Goal: Transaction & Acquisition: Purchase product/service

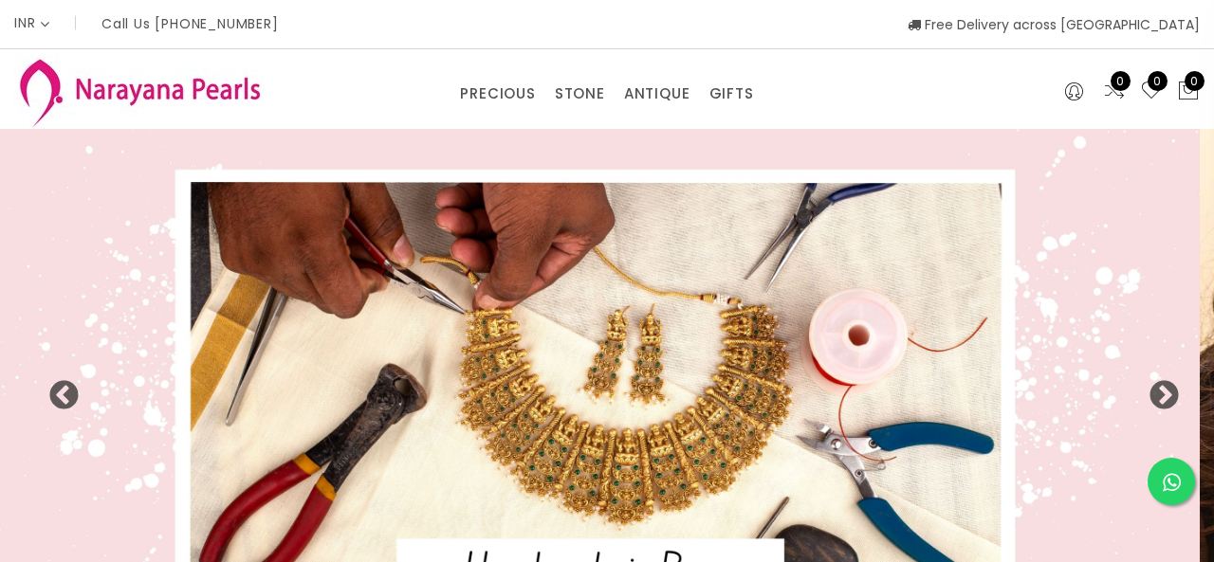
select select "INR"
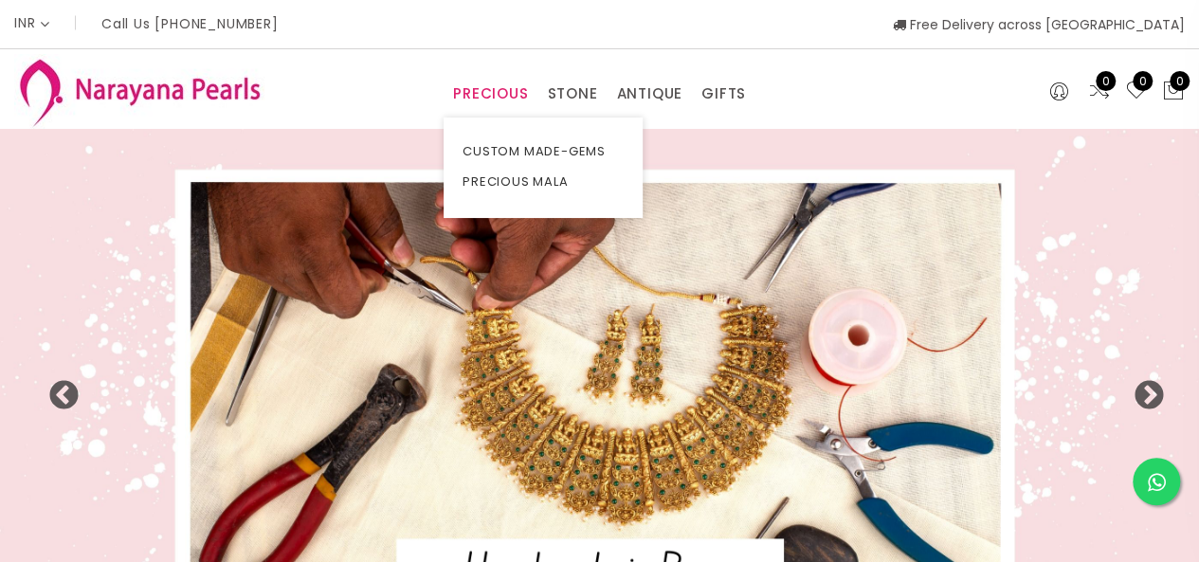
click at [483, 82] on link "PRECIOUS" at bounding box center [490, 94] width 75 height 28
click at [493, 148] on link "CUSTOM MADE-GEMS" at bounding box center [543, 152] width 161 height 30
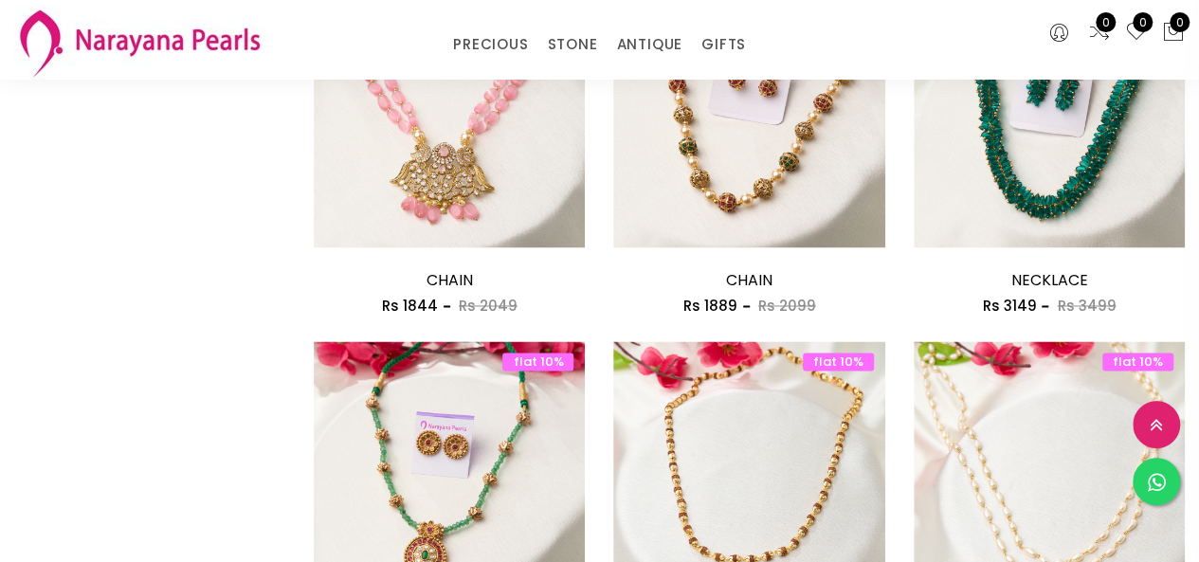
scroll to position [1422, 0]
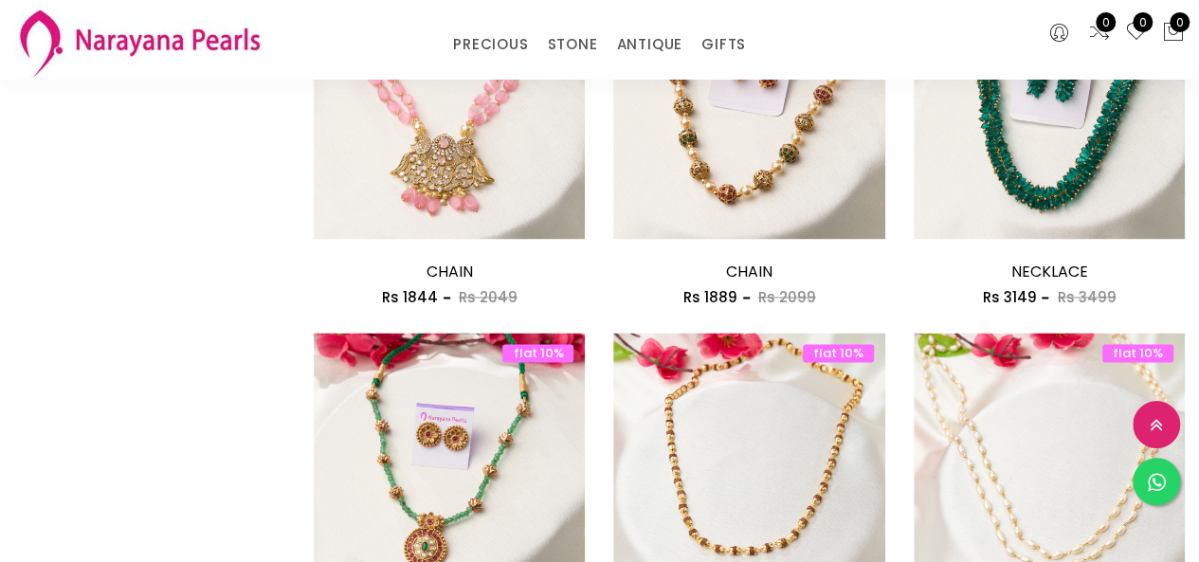
drag, startPoint x: 942, startPoint y: 233, endPoint x: 927, endPoint y: 230, distance: 15.4
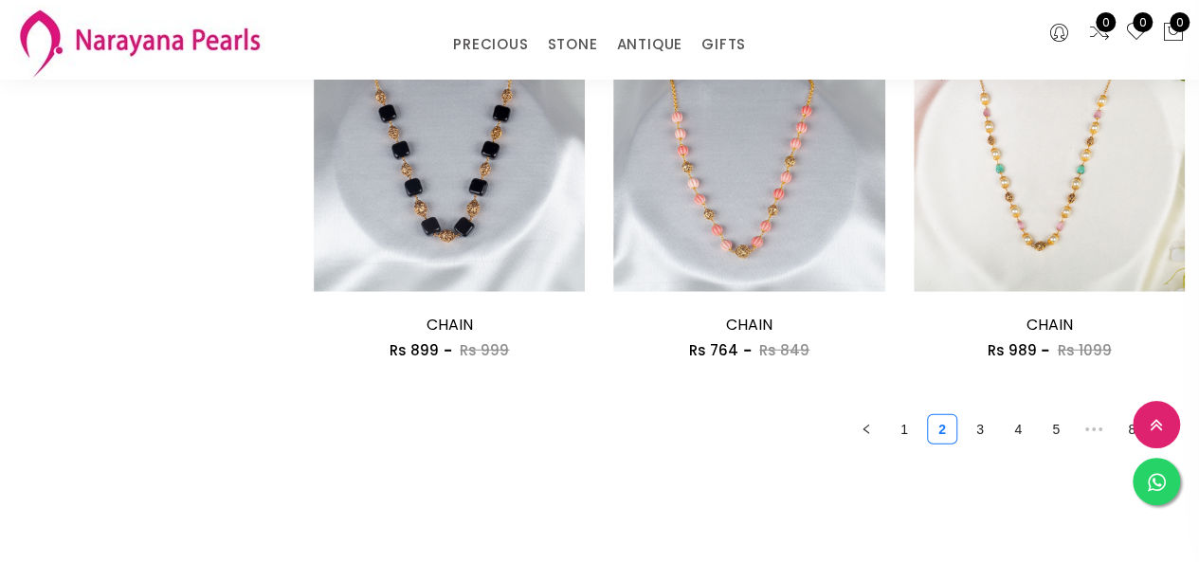
scroll to position [2560, 0]
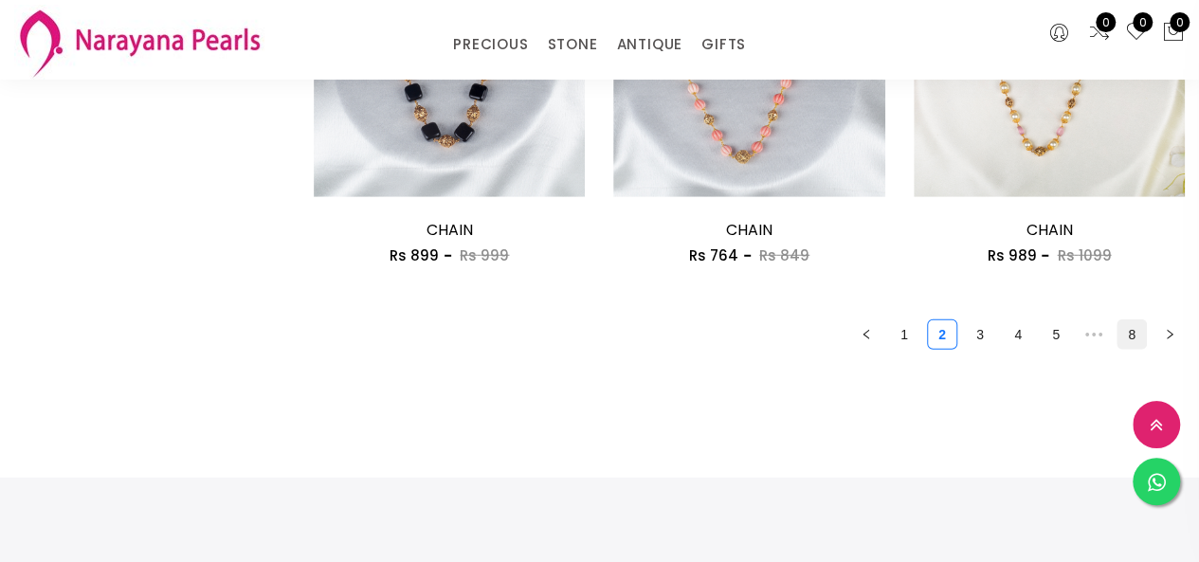
click at [1126, 341] on link "8" at bounding box center [1132, 334] width 28 height 28
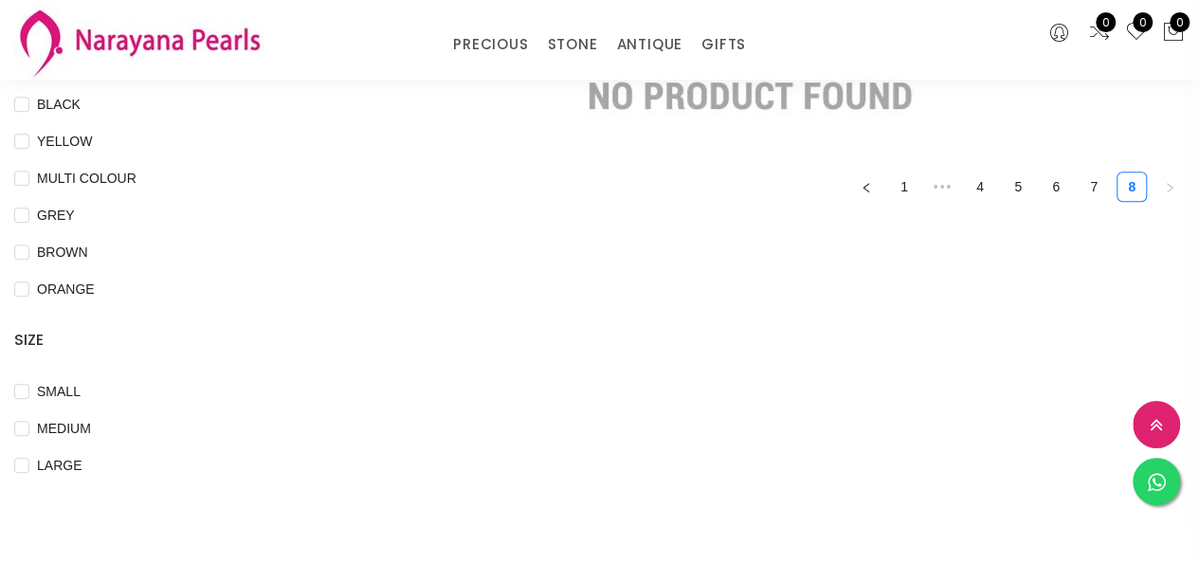
scroll to position [569, 0]
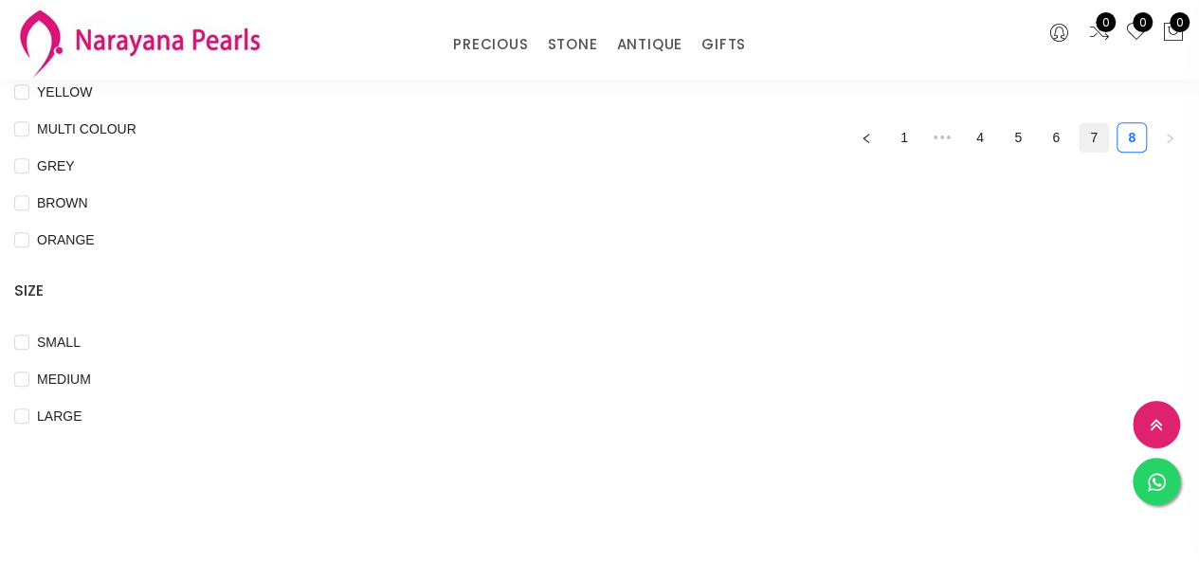
click at [1092, 136] on link "7" at bounding box center [1094, 137] width 28 height 28
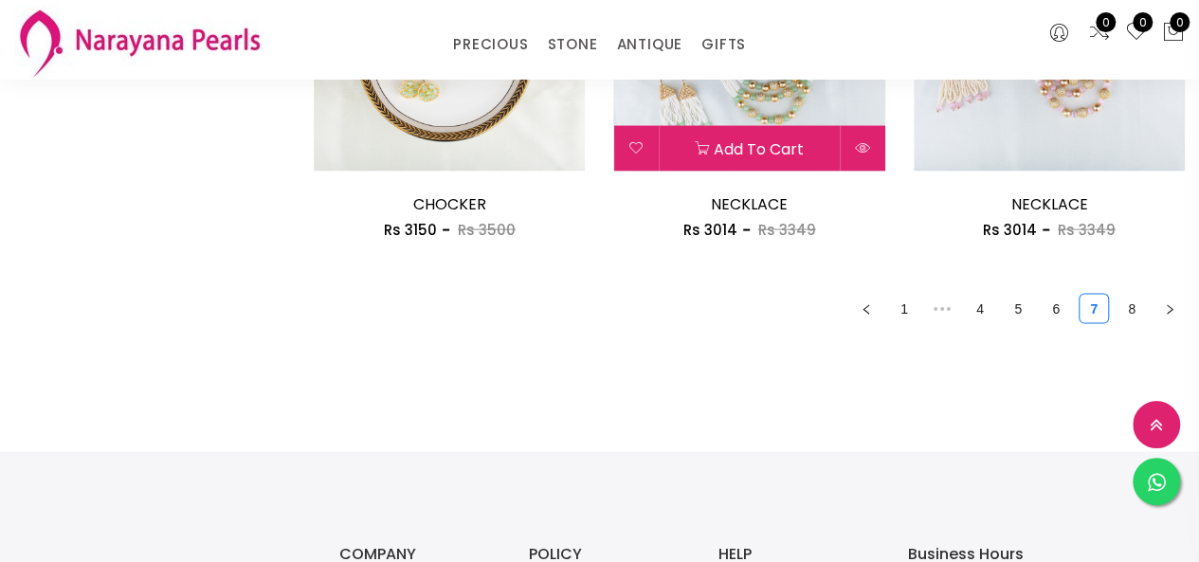
scroll to position [1896, 0]
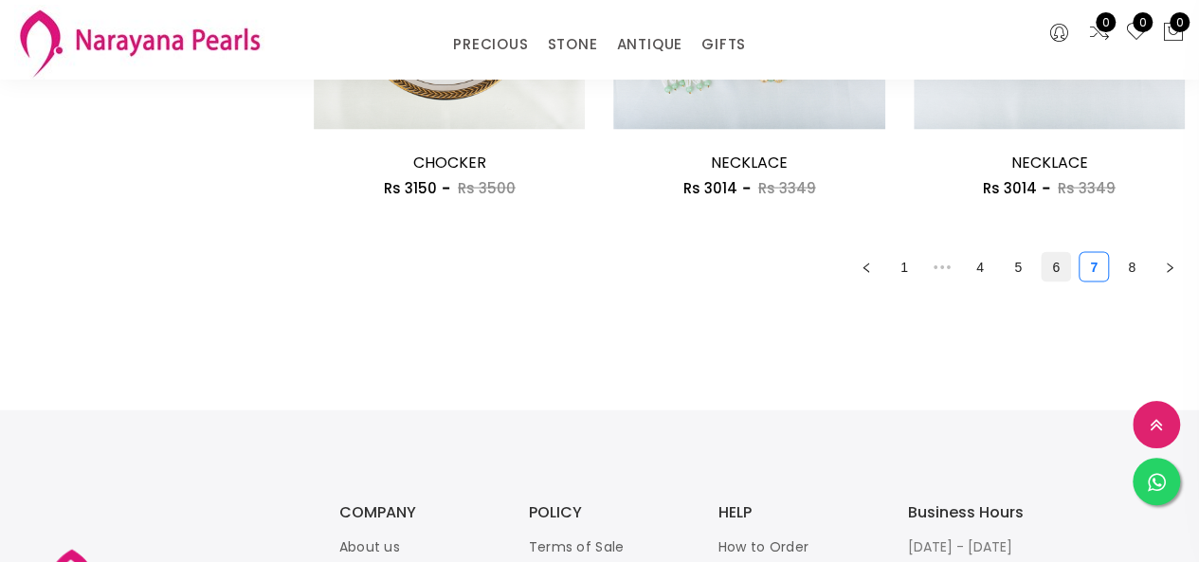
click at [1058, 268] on link "6" at bounding box center [1056, 267] width 28 height 28
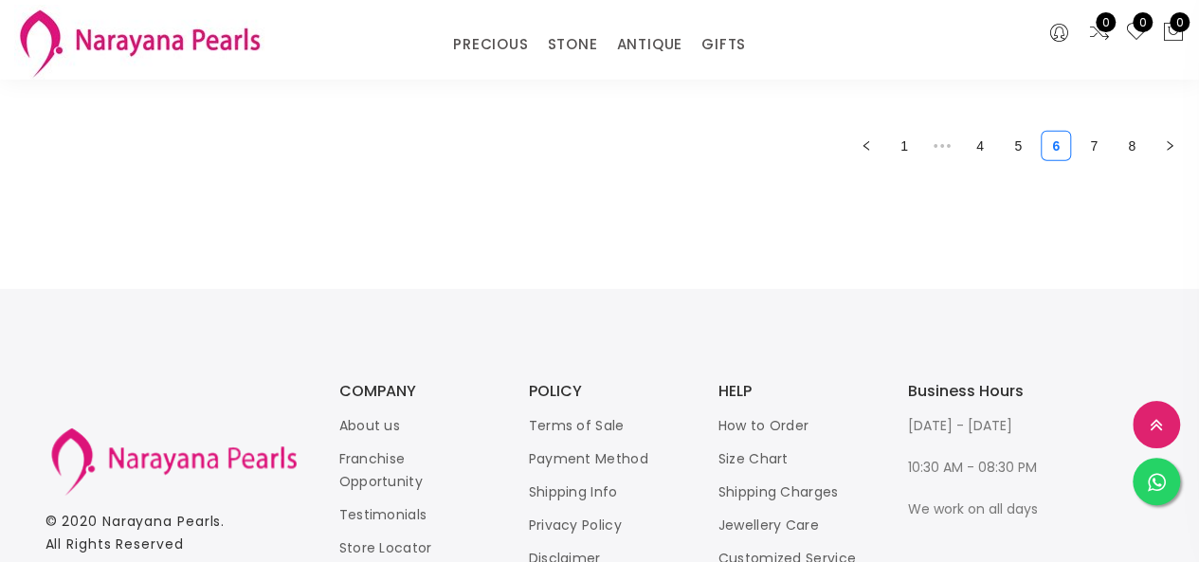
scroll to position [2750, 0]
click at [1018, 147] on link "5" at bounding box center [1018, 145] width 28 height 28
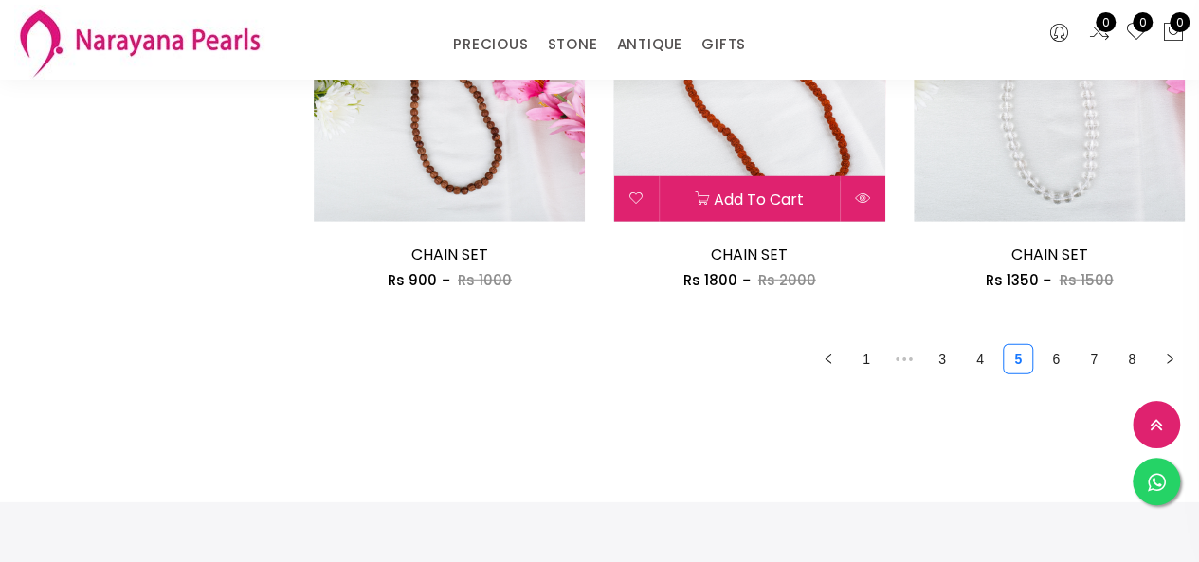
scroll to position [2560, 0]
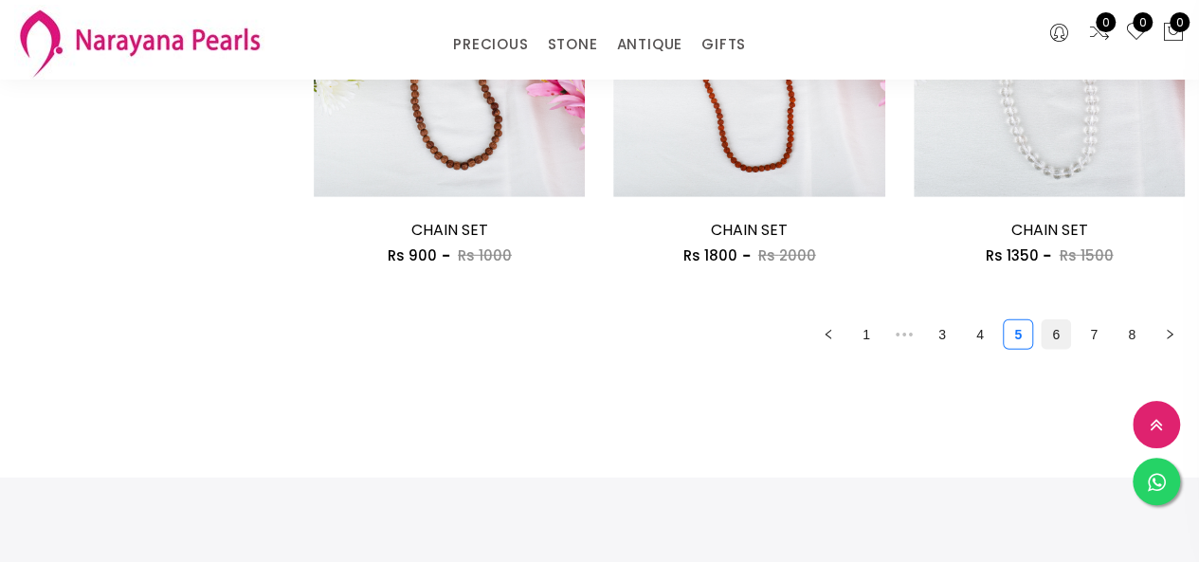
click at [1052, 338] on link "6" at bounding box center [1056, 334] width 28 height 28
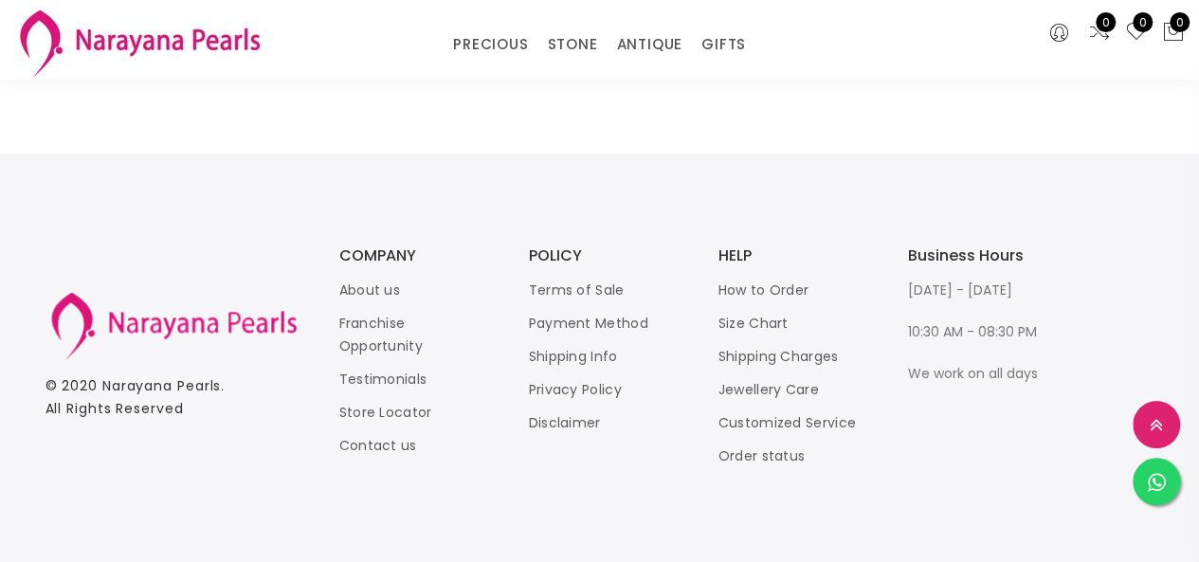
scroll to position [2317, 0]
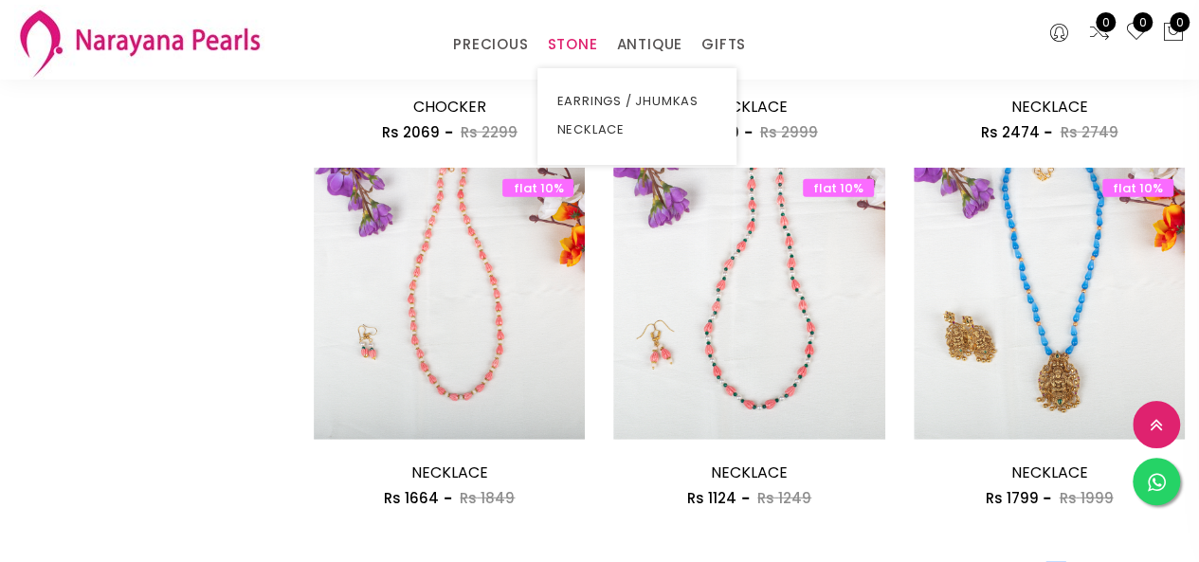
click at [569, 54] on link "STONE" at bounding box center [572, 44] width 50 height 28
drag, startPoint x: 585, startPoint y: 119, endPoint x: 677, endPoint y: 167, distance: 103.9
click at [595, 68] on link "NECKLACE" at bounding box center [637, 68] width 161 height 0
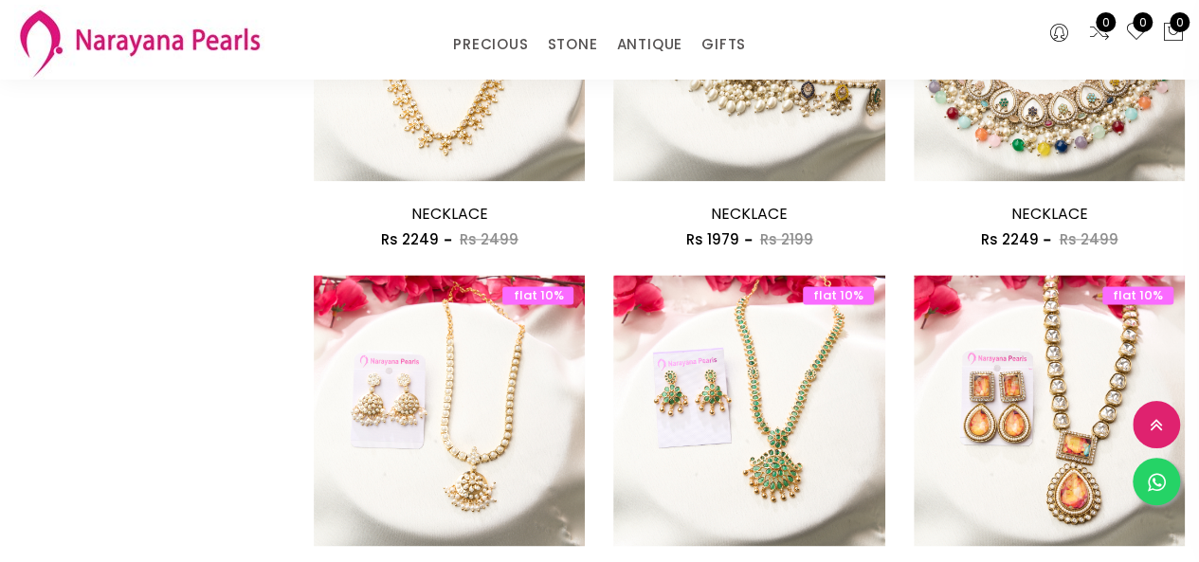
scroll to position [1074, 0]
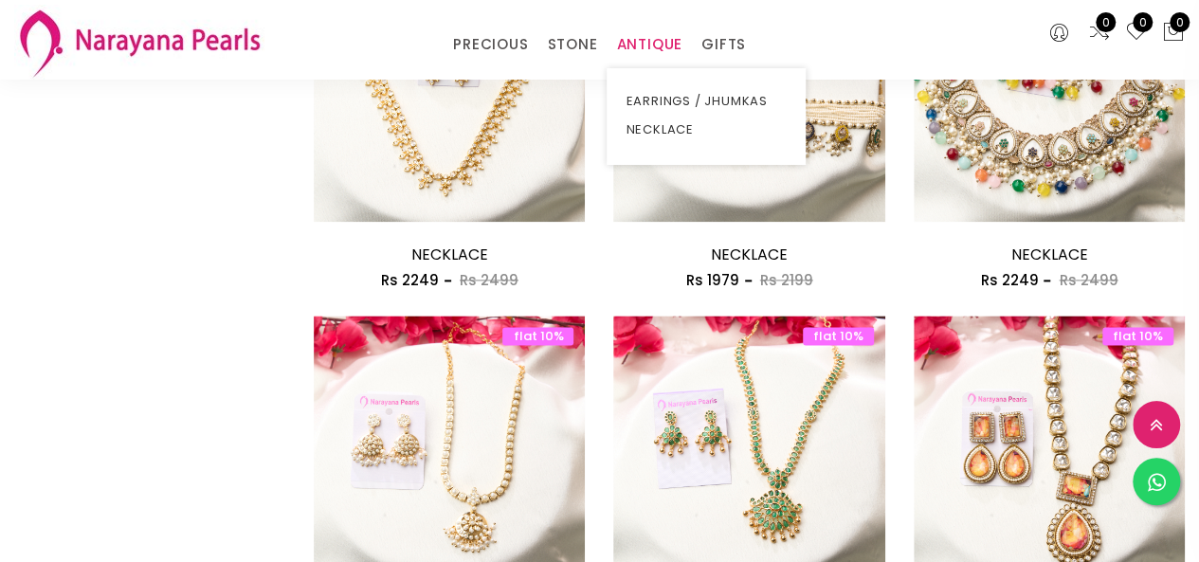
drag, startPoint x: 671, startPoint y: 29, endPoint x: 651, endPoint y: 53, distance: 31.0
click at [664, 33] on div "PRECIOUS CUSTOM MADE-GEMS PRECIOUS [PERSON_NAME] EARRINGS / JHUMKAS NECKLACE AN…" at bounding box center [600, 40] width 312 height 38
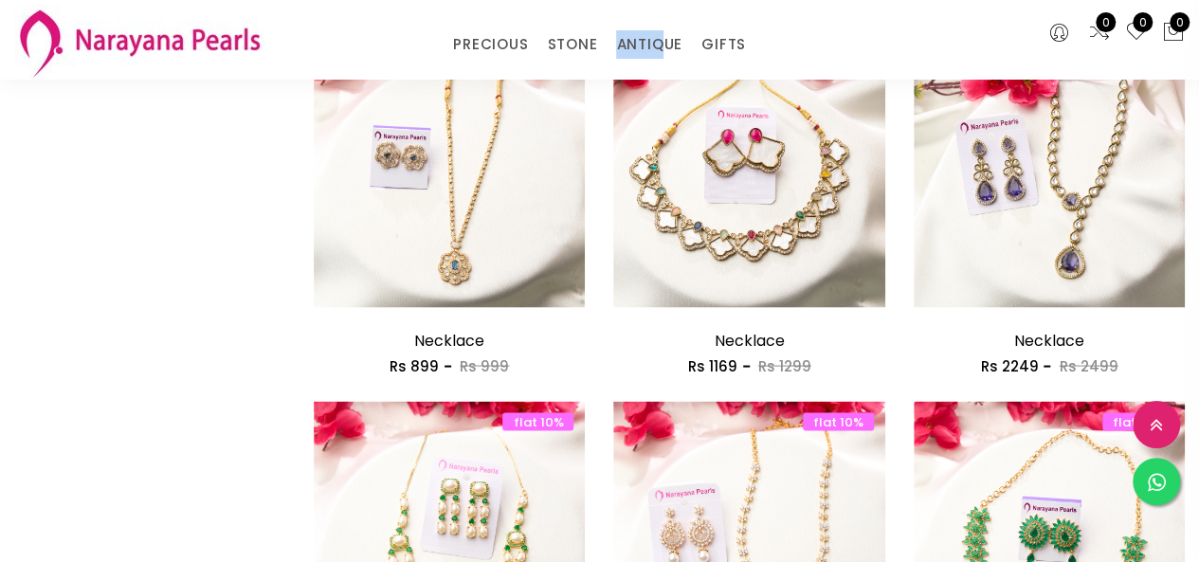
scroll to position [1607, 0]
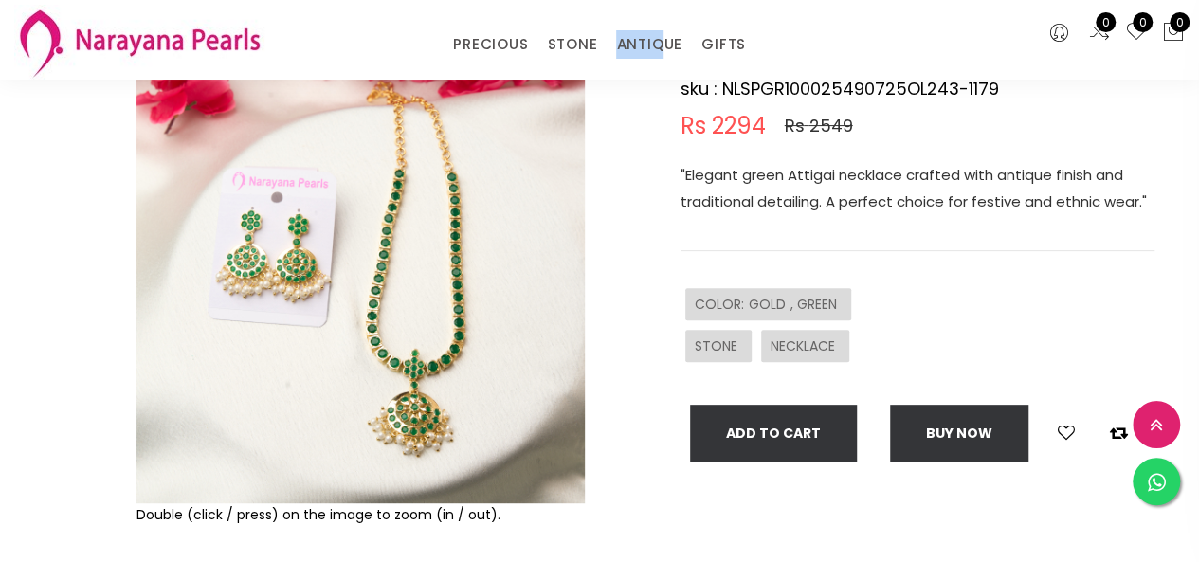
scroll to position [474, 0]
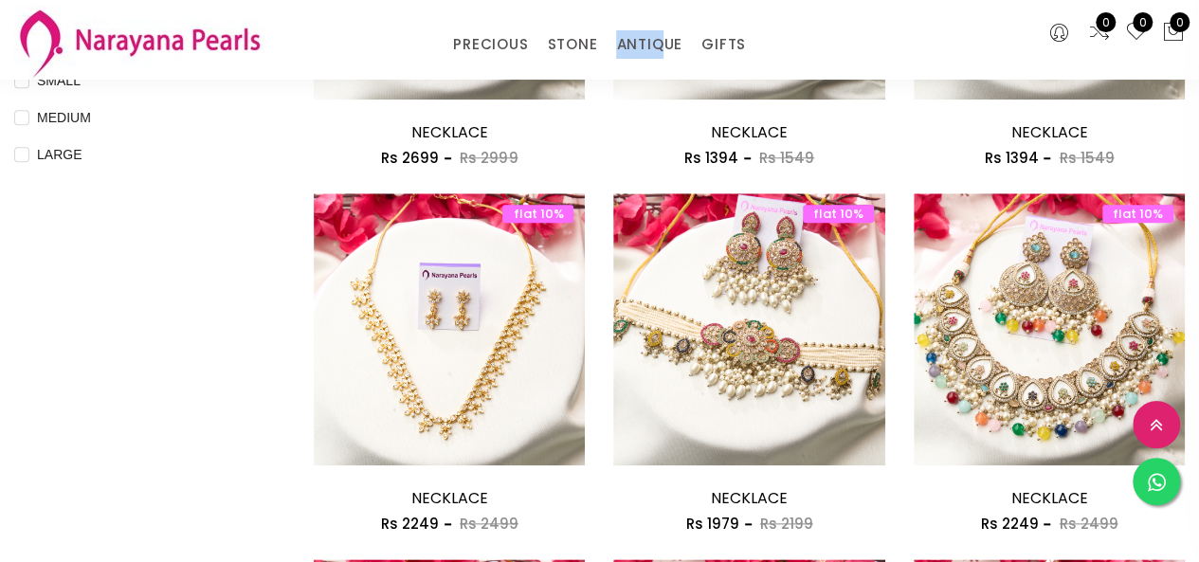
scroll to position [1189, 0]
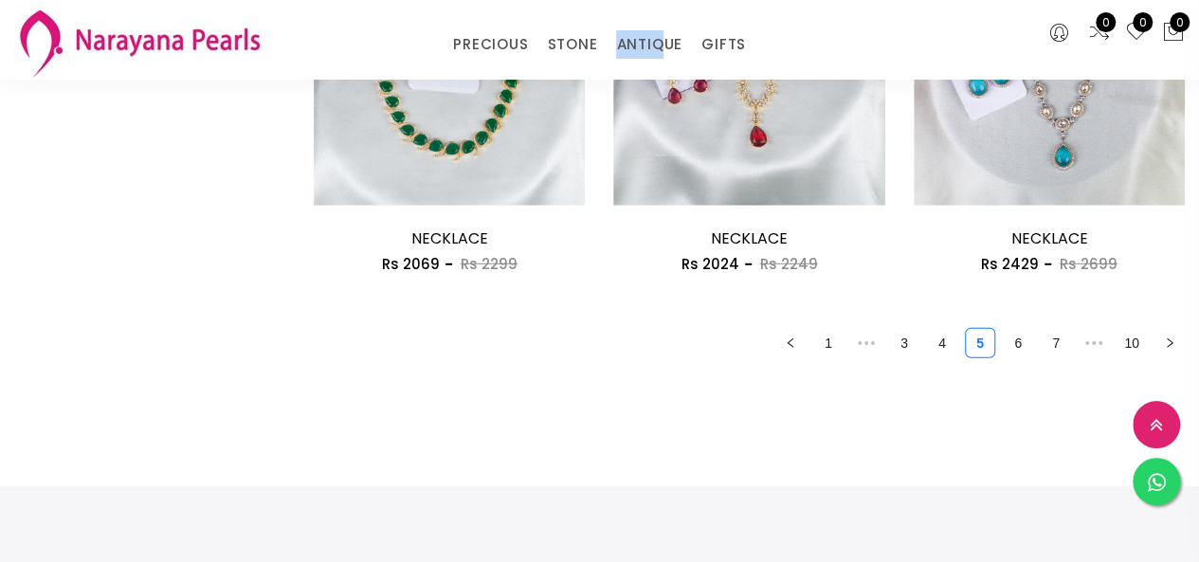
scroll to position [2448, 0]
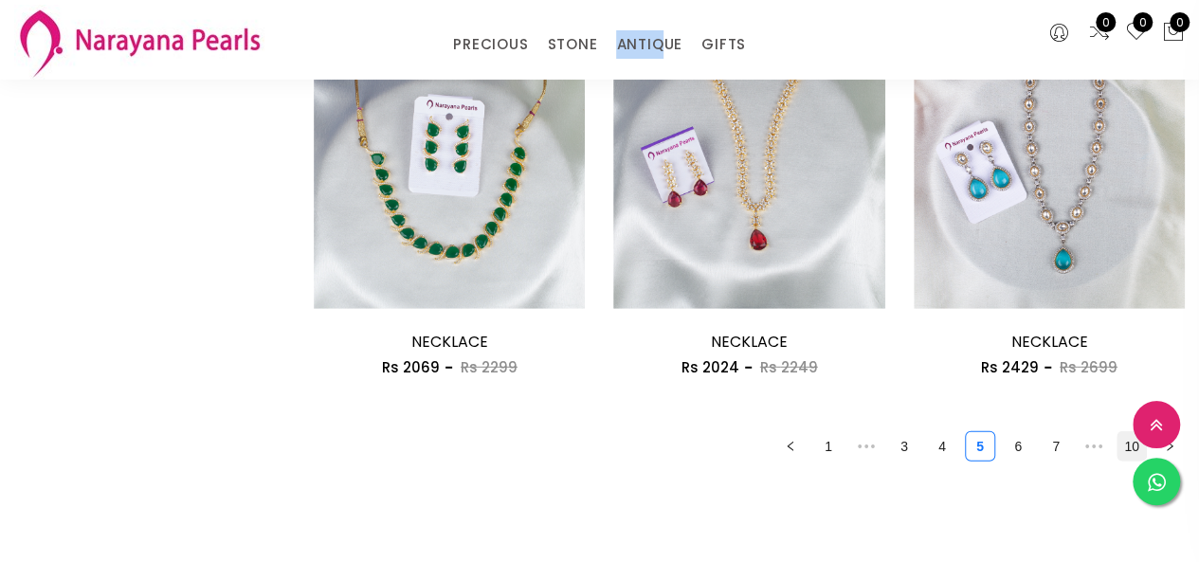
click at [1134, 441] on link "10" at bounding box center [1132, 446] width 28 height 28
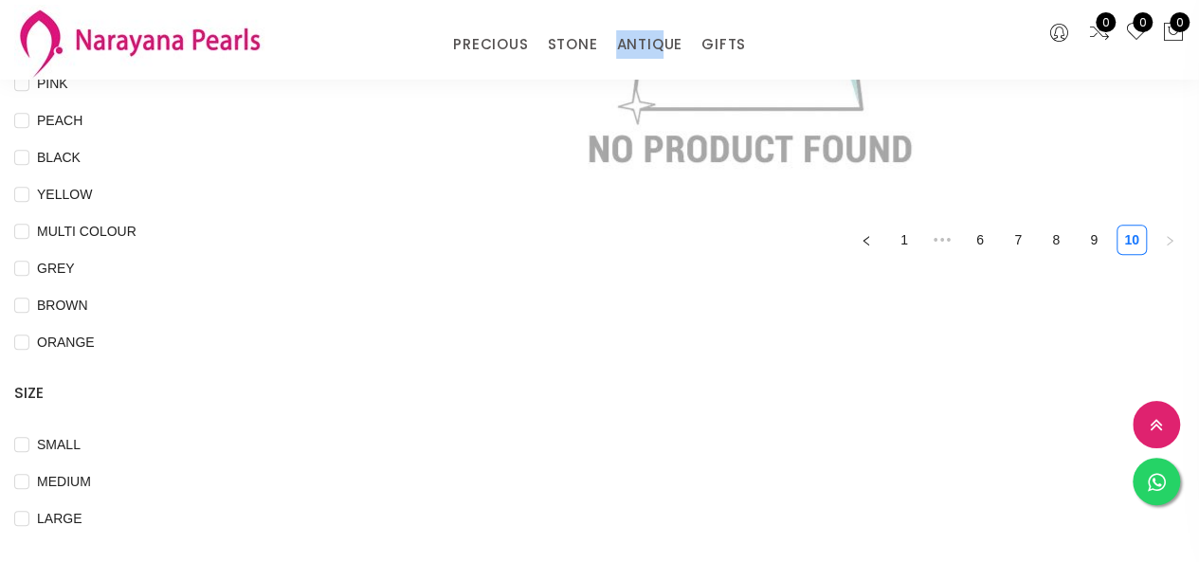
scroll to position [474, 0]
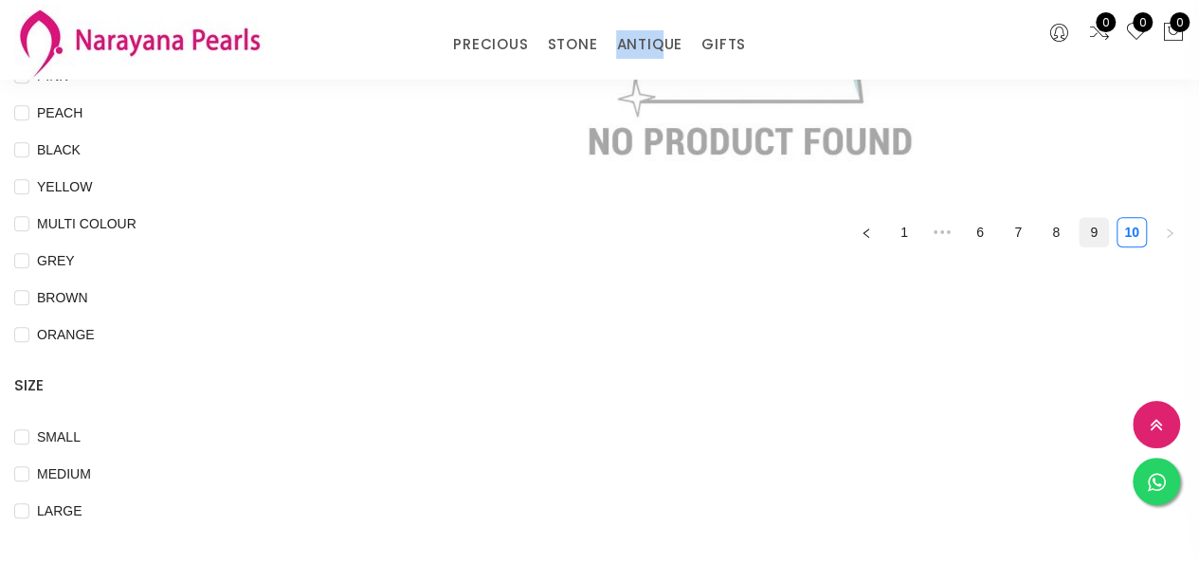
click at [1083, 234] on link "9" at bounding box center [1094, 232] width 28 height 28
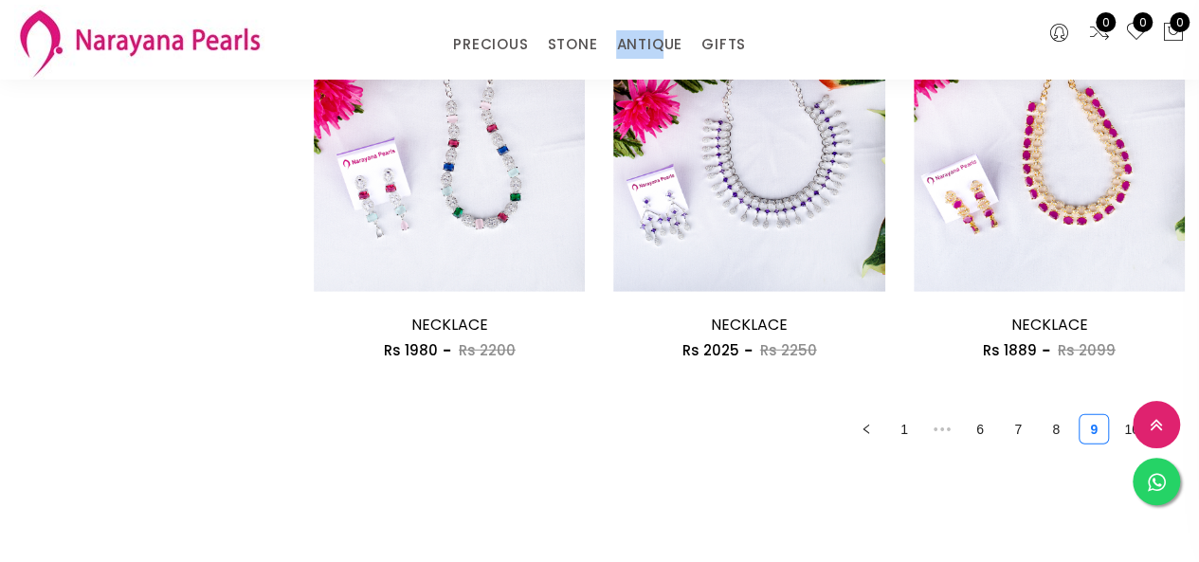
scroll to position [2560, 0]
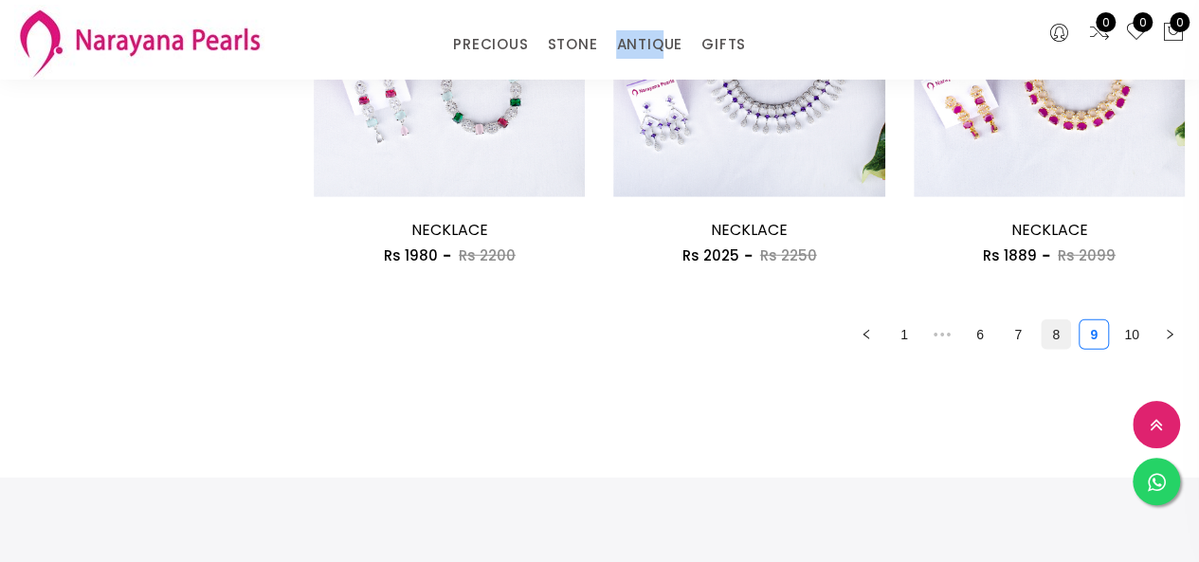
click at [1052, 336] on link "8" at bounding box center [1056, 334] width 28 height 28
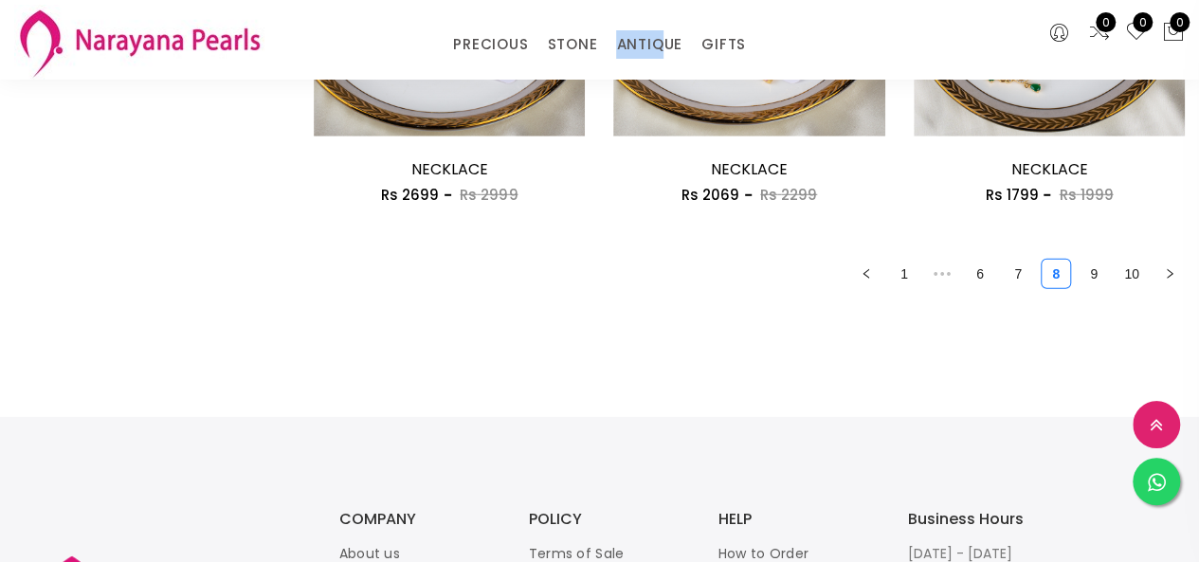
scroll to position [2655, 0]
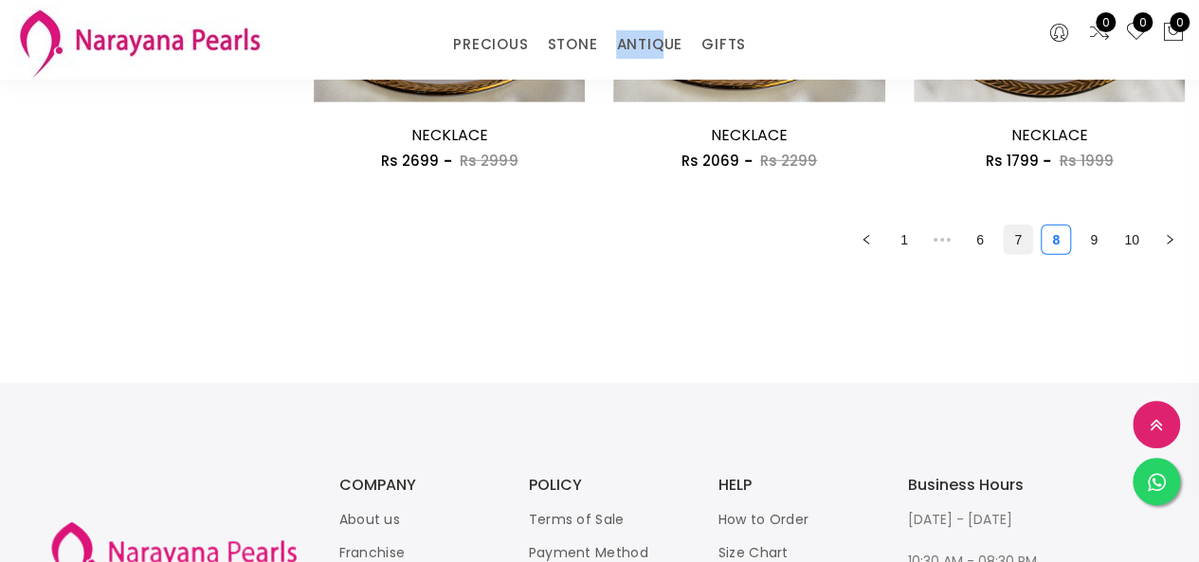
click at [1015, 254] on link "7" at bounding box center [1018, 240] width 28 height 28
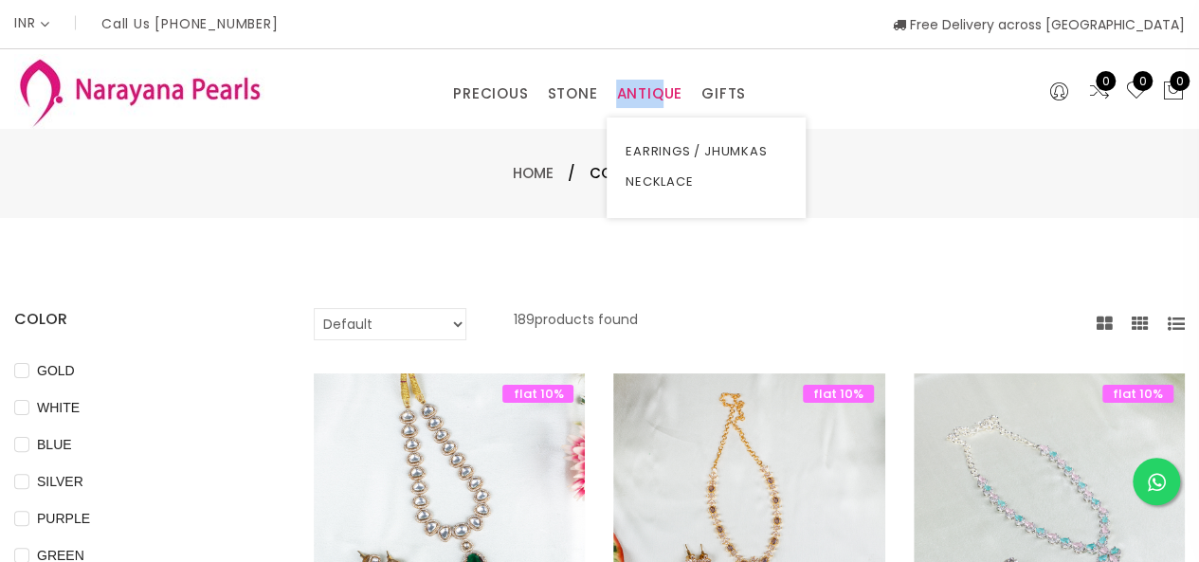
click at [658, 100] on link "ANTIQUE" at bounding box center [649, 94] width 66 height 28
click at [654, 177] on link "NECKLACE" at bounding box center [706, 182] width 161 height 30
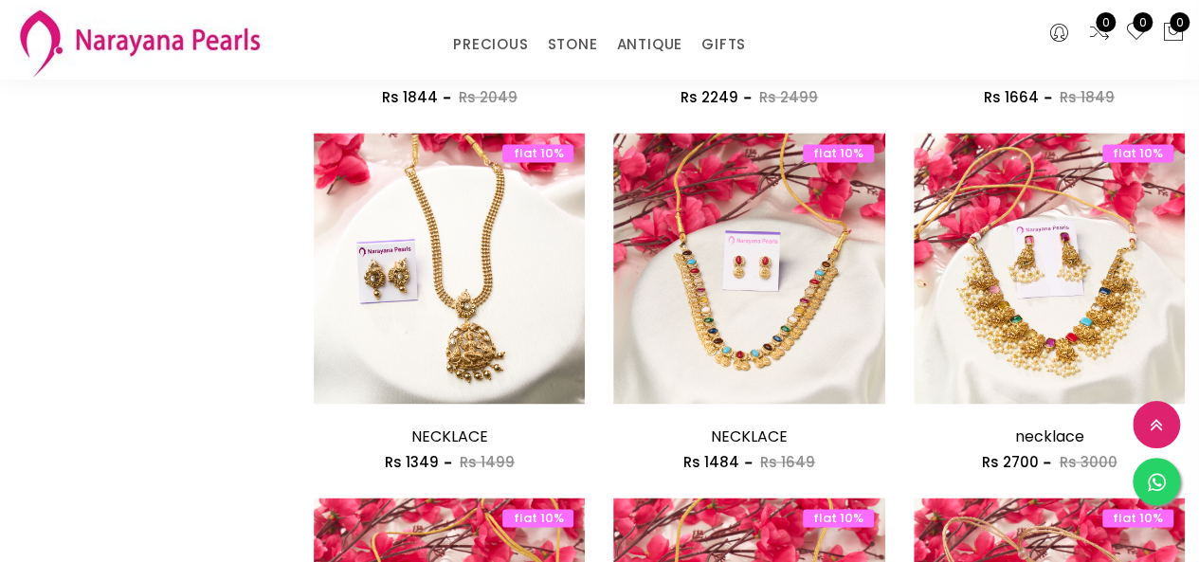
scroll to position [1327, 0]
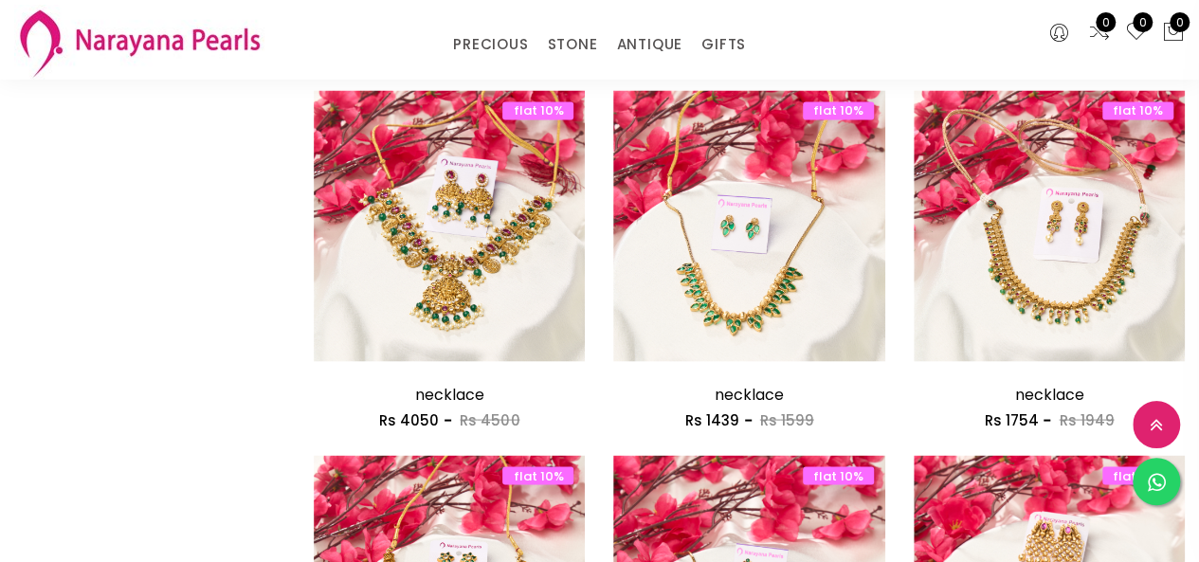
scroll to position [1801, 0]
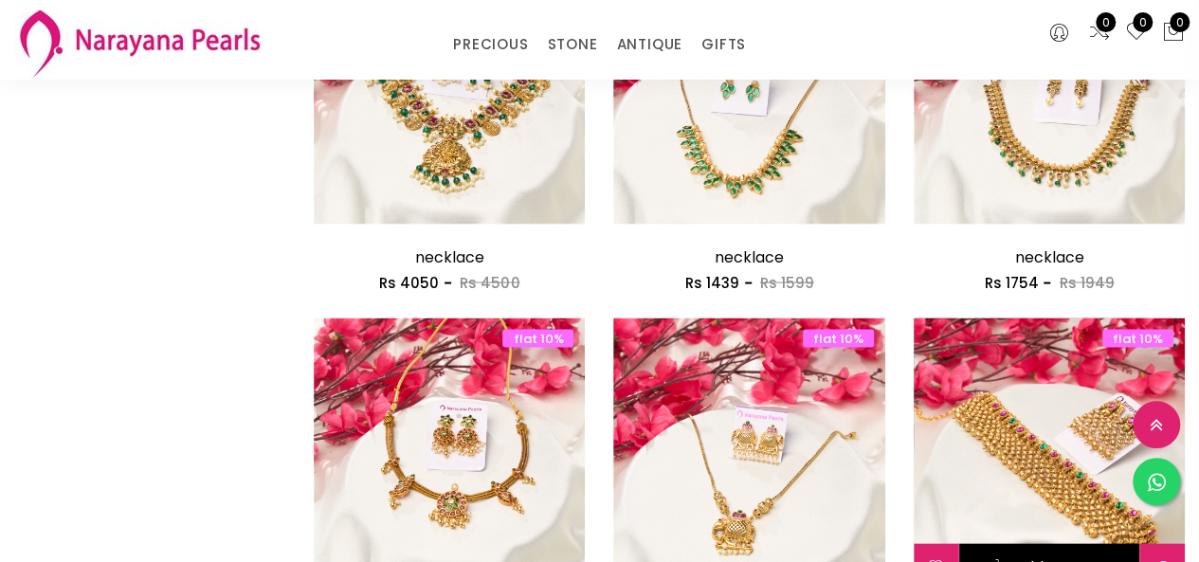
click at [1129, 544] on button "Add to cart" at bounding box center [1050, 567] width 180 height 46
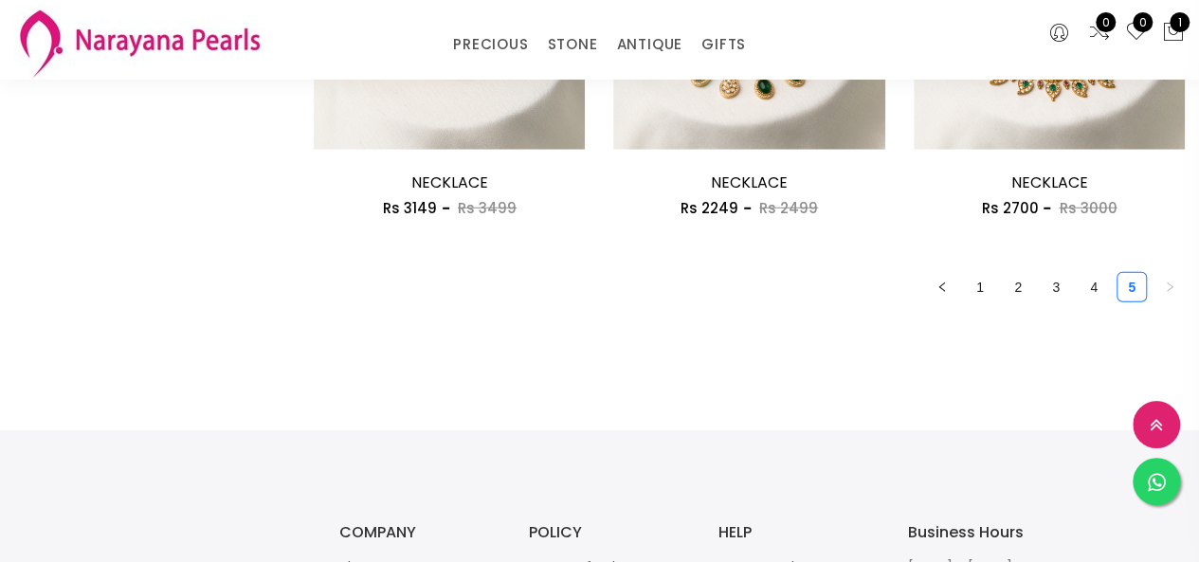
scroll to position [2655, 0]
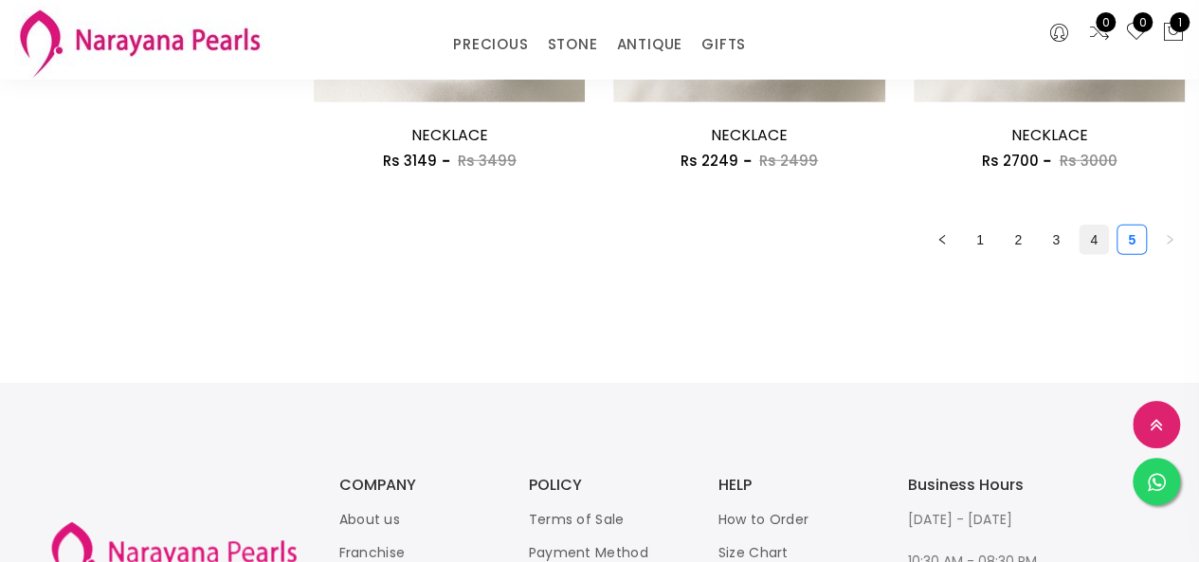
click at [1090, 251] on link "4" at bounding box center [1094, 240] width 28 height 28
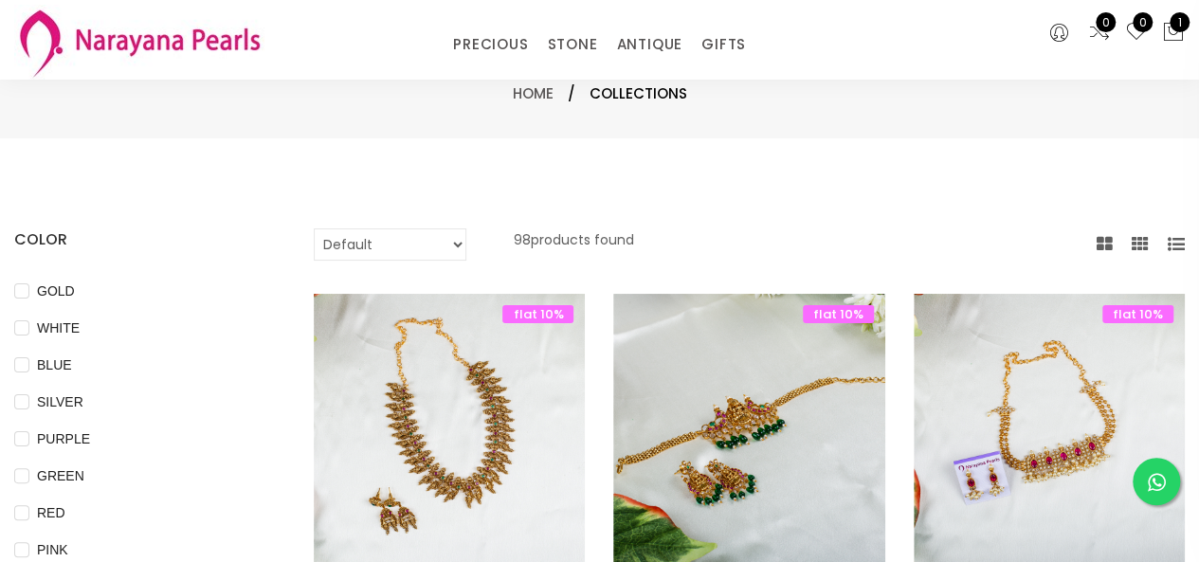
scroll to position [190, 0]
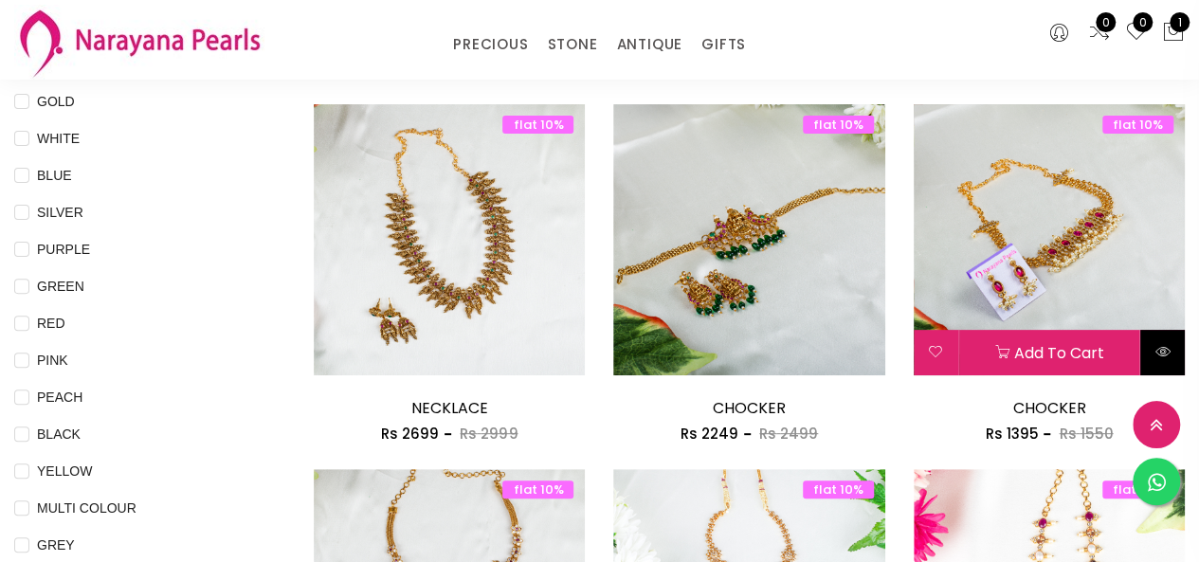
click at [1170, 346] on button at bounding box center [1163, 353] width 45 height 46
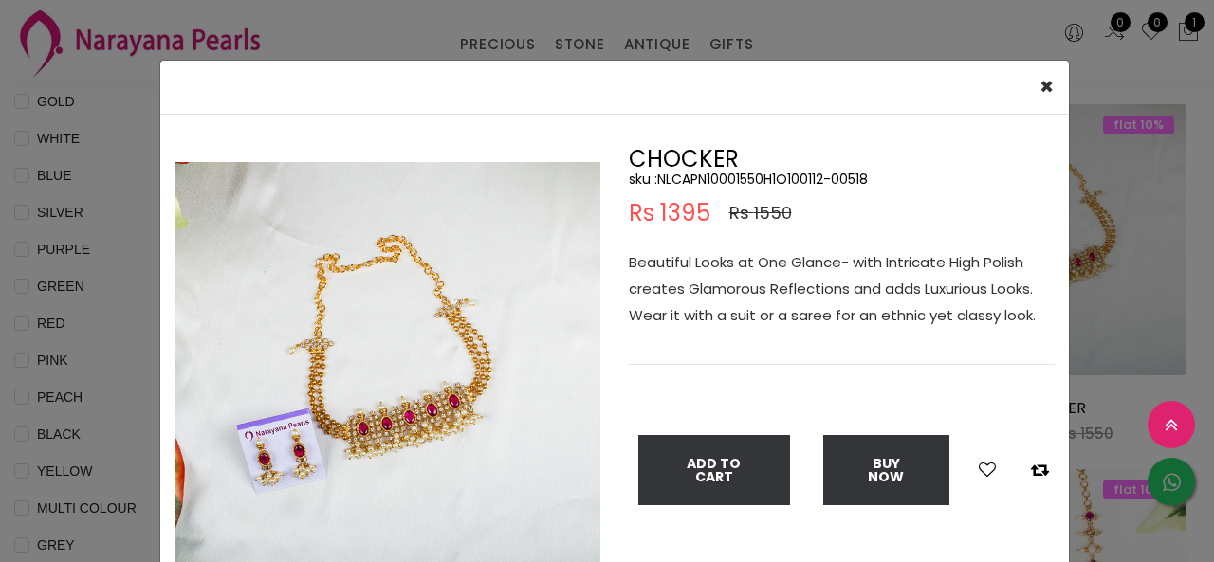
click at [1092, 213] on div "× Close Double (click / press) on the image to zoom (in / out). CHOCKER sku : N…" at bounding box center [607, 281] width 1214 height 562
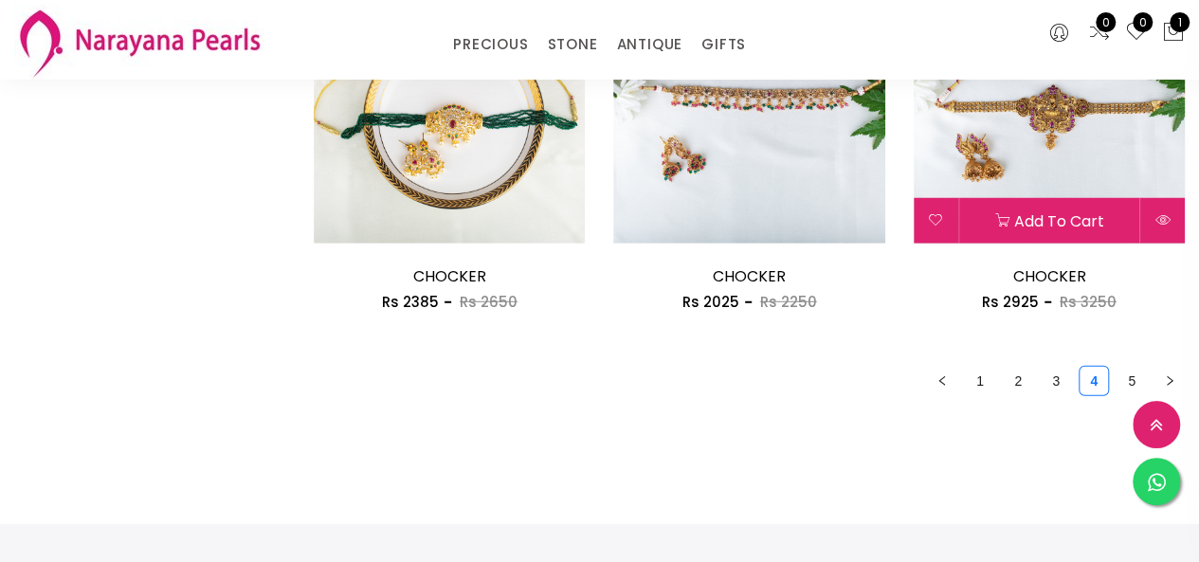
scroll to position [2750, 0]
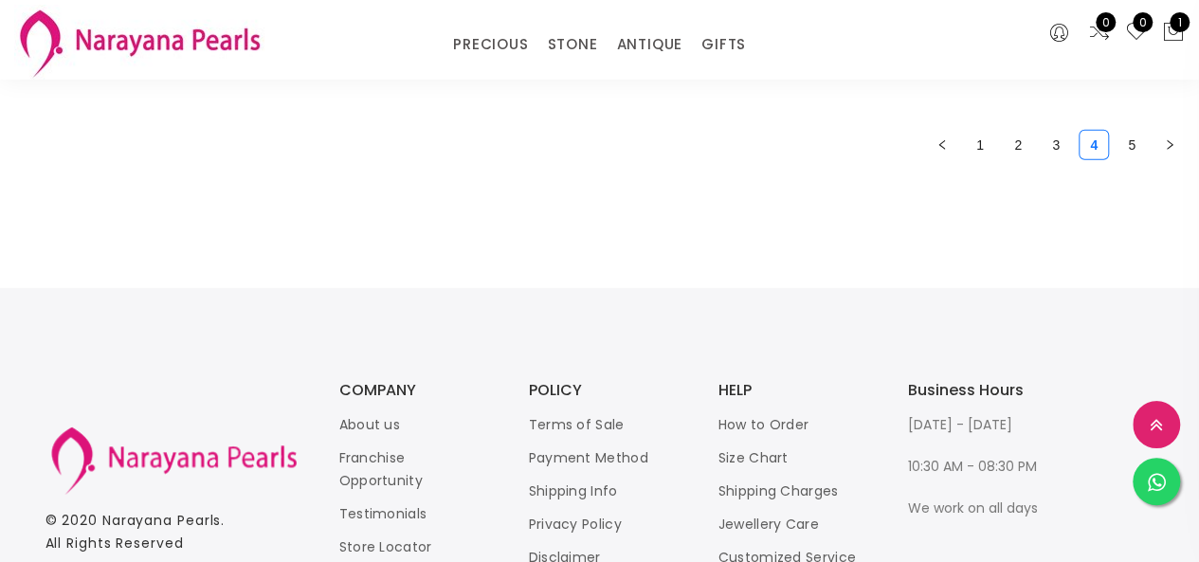
click at [1131, 151] on link "5" at bounding box center [1132, 145] width 28 height 28
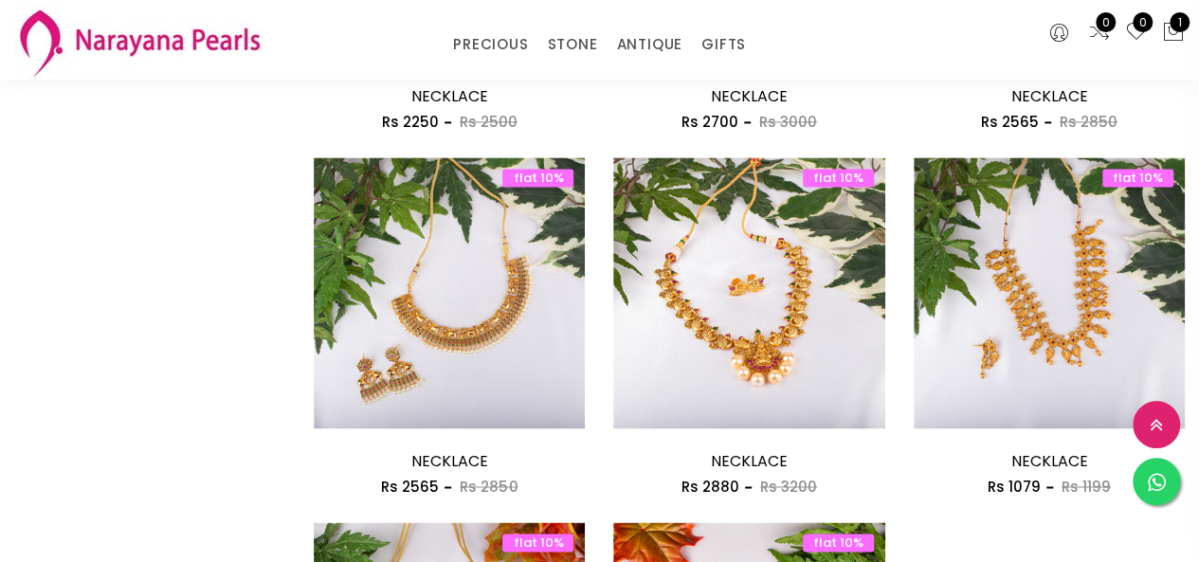
scroll to position [1612, 0]
